Goal: Navigation & Orientation: Find specific page/section

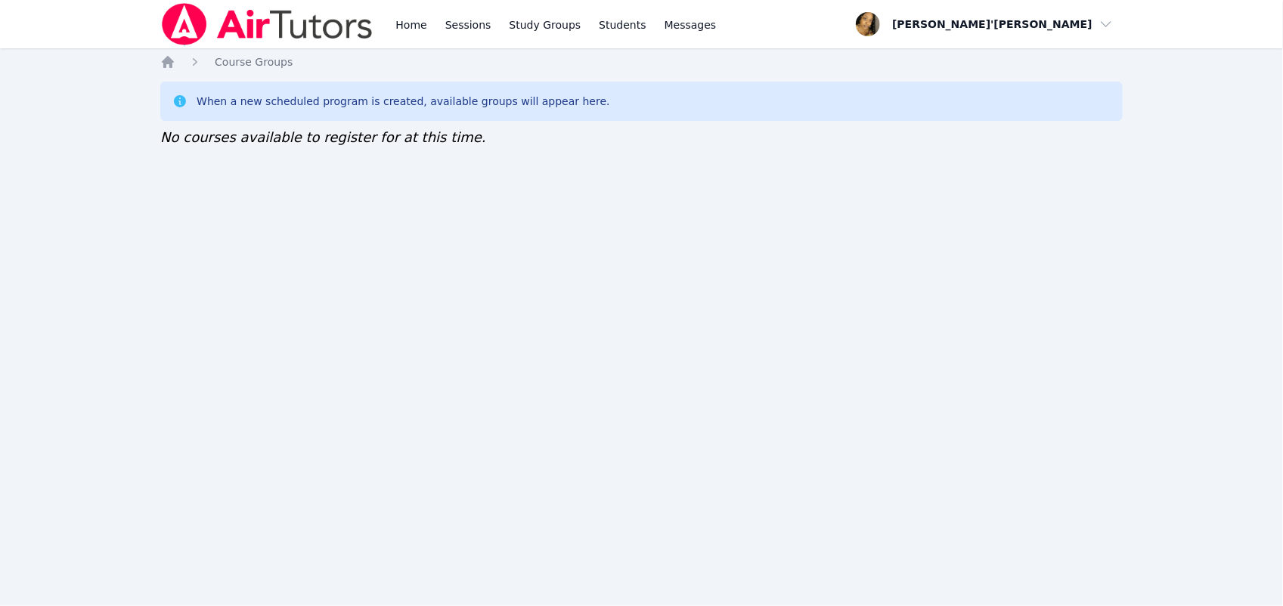
click at [254, 14] on img at bounding box center [267, 24] width 214 height 42
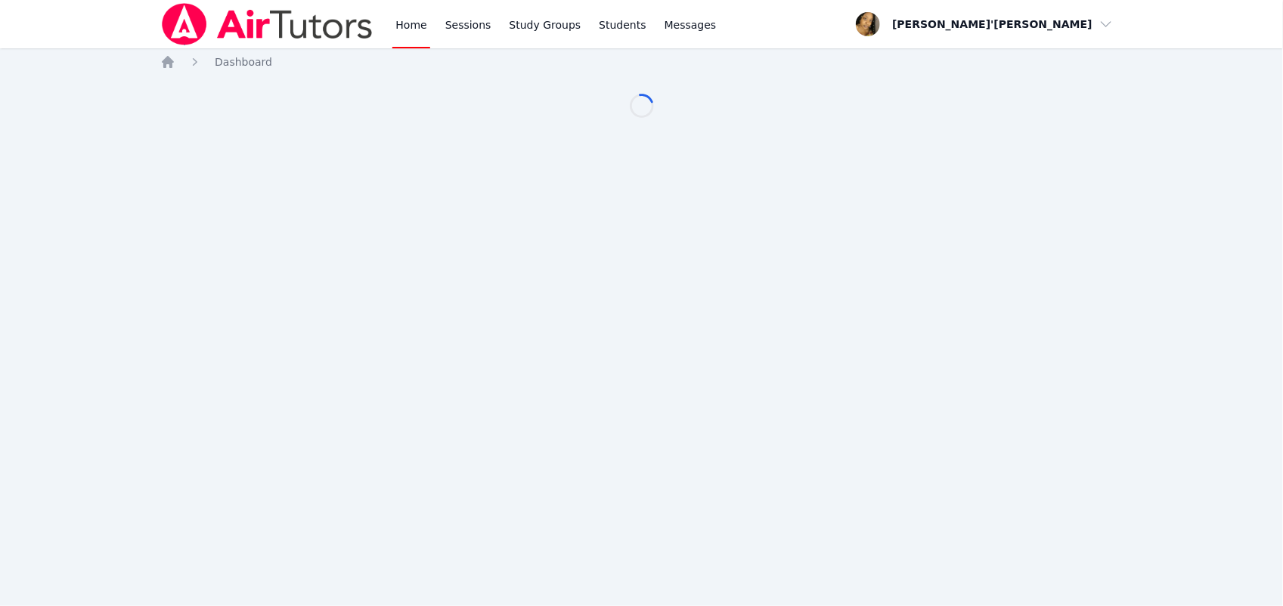
click at [108, 101] on div "Home Sessions Study Groups Students Messages Open user menu Lee'Tayna Hostick O…" at bounding box center [641, 303] width 1283 height 606
